Goal: Task Accomplishment & Management: Use online tool/utility

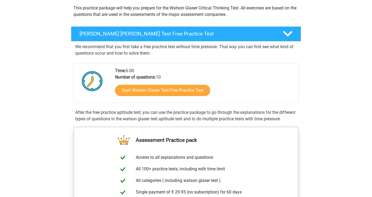
scroll to position [62, 0]
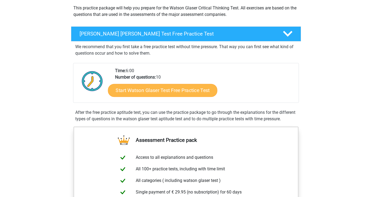
drag, startPoint x: 197, startPoint y: 82, endPoint x: 197, endPoint y: 89, distance: 6.7
click at [197, 82] on div "Start Watson Glaser Test Free Practice Test" at bounding box center [204, 91] width 179 height 22
click at [197, 89] on link "Start Watson Glaser Test Free Practice Test" at bounding box center [162, 90] width 109 height 13
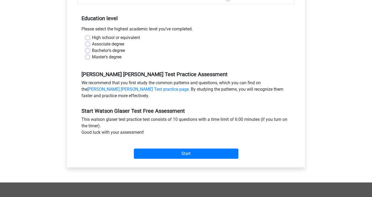
scroll to position [100, 0]
click at [115, 50] on label "Bachelor's degree" at bounding box center [108, 50] width 33 height 6
click at [90, 50] on input "Bachelor's degree" at bounding box center [87, 49] width 4 height 5
radio input "true"
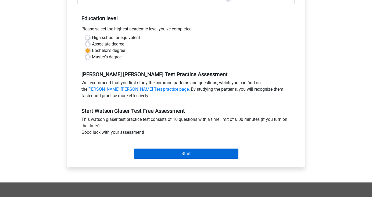
click at [186, 150] on input "Start" at bounding box center [186, 153] width 104 height 10
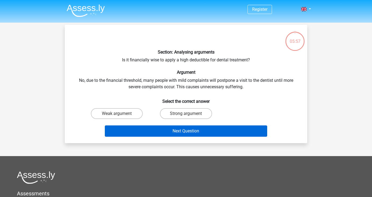
click at [195, 129] on button "Next Question" at bounding box center [186, 130] width 162 height 11
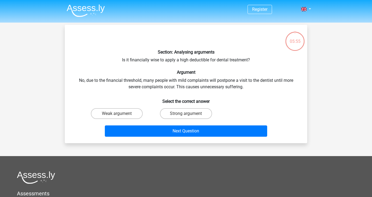
click at [167, 81] on div "Section: Analysing arguments Is it financially wise to apply a high deductible …" at bounding box center [186, 84] width 238 height 110
click at [175, 113] on label "Strong argument" at bounding box center [186, 113] width 52 height 11
click at [186, 113] on input "Strong argument" at bounding box center [187, 114] width 3 height 3
radio input "true"
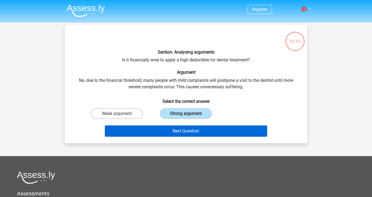
click at [186, 128] on button "Next Question" at bounding box center [186, 130] width 162 height 11
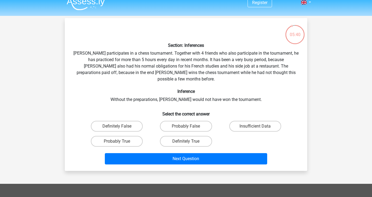
scroll to position [6, 0]
